Goal: Task Accomplishment & Management: Manage account settings

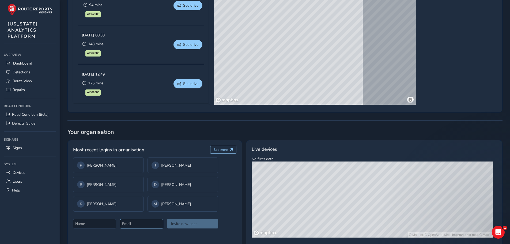
scroll to position [326, 0]
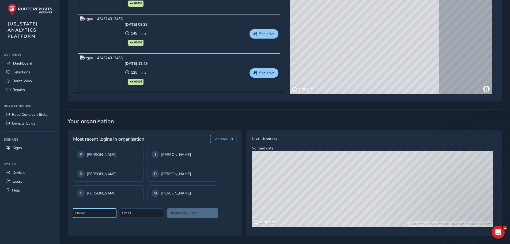
click at [100, 213] on input at bounding box center [94, 212] width 43 height 9
type input "[PERSON_NAME]"
click at [150, 211] on input at bounding box center [141, 212] width 43 height 9
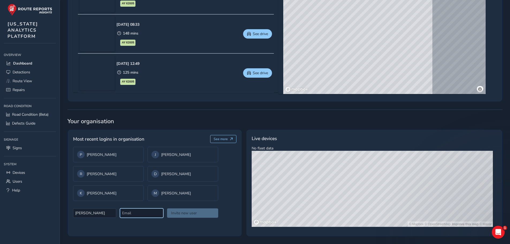
paste input "[PERSON_NAME][EMAIL_ADDRESS][PERSON_NAME][DOMAIN_NAME]"
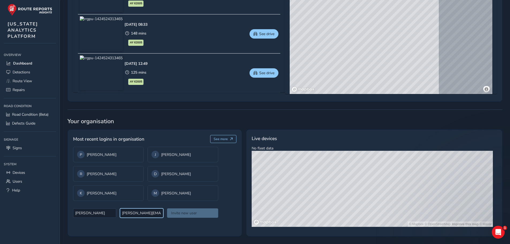
scroll to position [0, 6]
type input "[PERSON_NAME][EMAIL_ADDRESS][PERSON_NAME][DOMAIN_NAME]"
click at [180, 213] on button "Invite new user" at bounding box center [192, 212] width 51 height 9
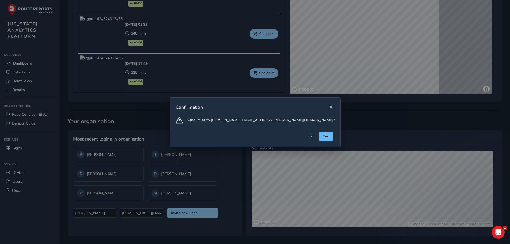
click at [323, 136] on span "Yes" at bounding box center [326, 136] width 6 height 5
